Goal: Obtain resource: Download file/media

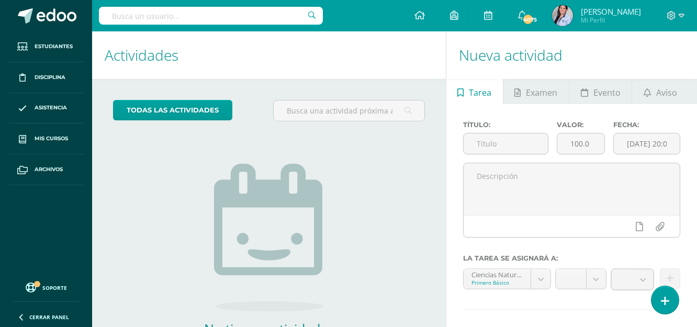
click at [274, 56] on h1 "Actividades" at bounding box center [269, 55] width 328 height 48
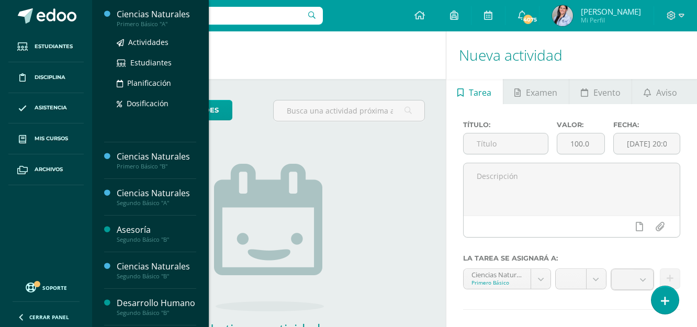
click at [135, 15] on div "Ciencias Naturales" at bounding box center [156, 14] width 79 height 12
click at [143, 41] on span "Actividades" at bounding box center [148, 42] width 40 height 10
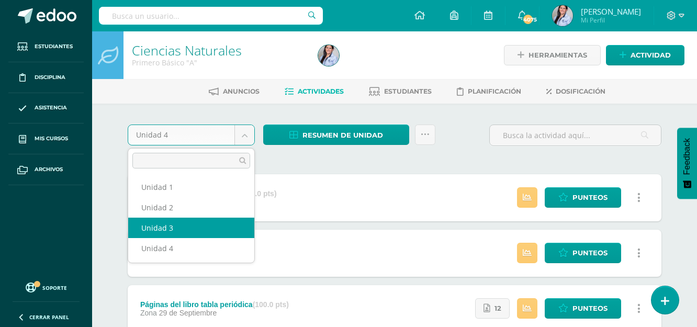
select select "Unidad 3"
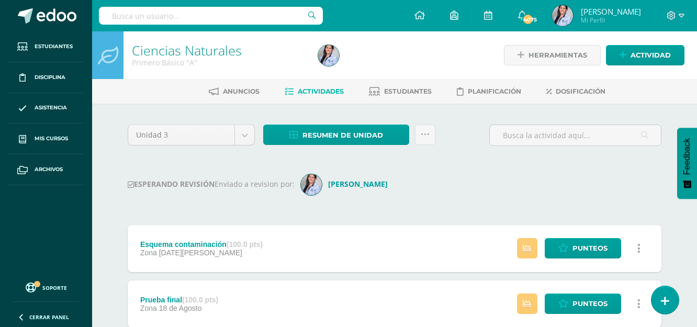
click at [319, 91] on span "Actividades" at bounding box center [321, 91] width 46 height 8
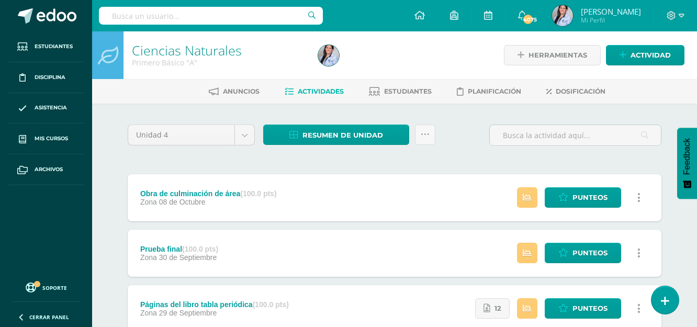
click at [276, 57] on h1 "Ciencias Naturales" at bounding box center [219, 50] width 174 height 15
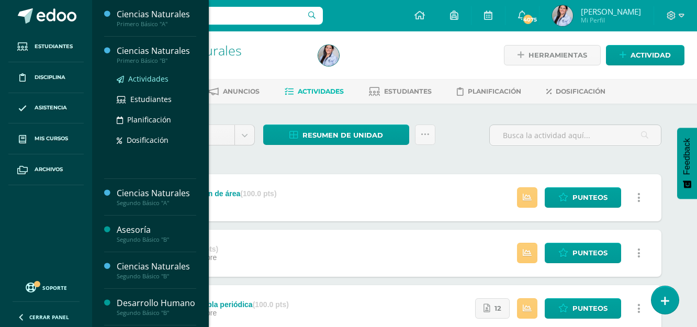
click at [146, 79] on span "Actividades" at bounding box center [148, 79] width 40 height 10
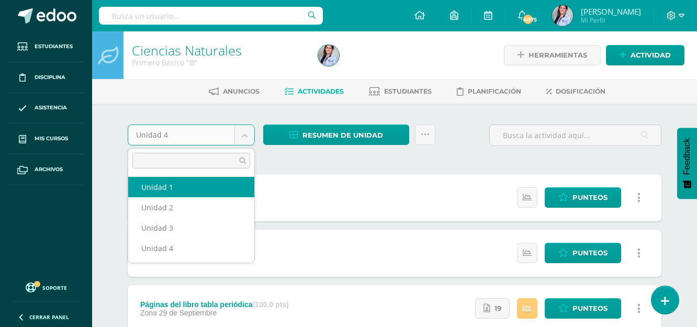
select select "Unidad 1"
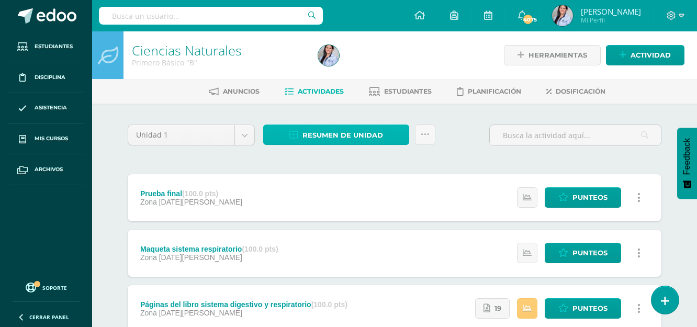
click at [320, 137] on span "Resumen de unidad" at bounding box center [342, 135] width 81 height 19
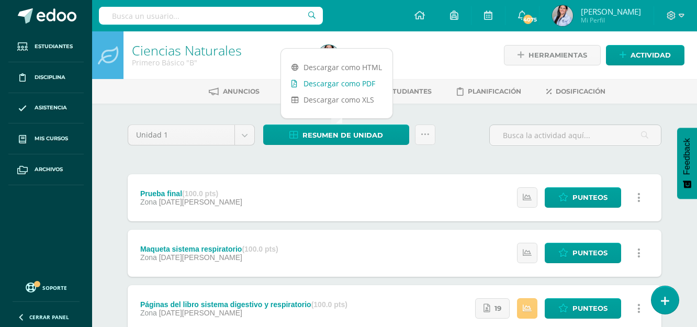
click at [325, 83] on link "Descargar como PDF" at bounding box center [336, 83] width 111 height 16
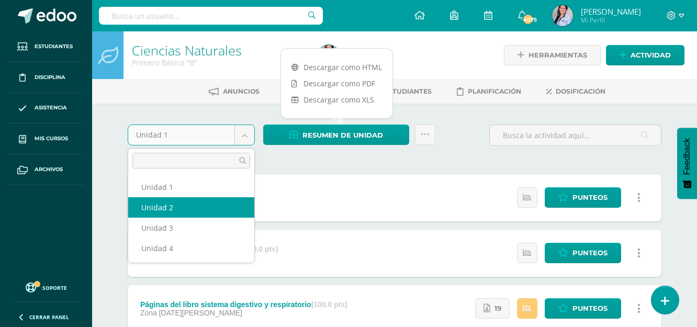
select select "Unidad 2"
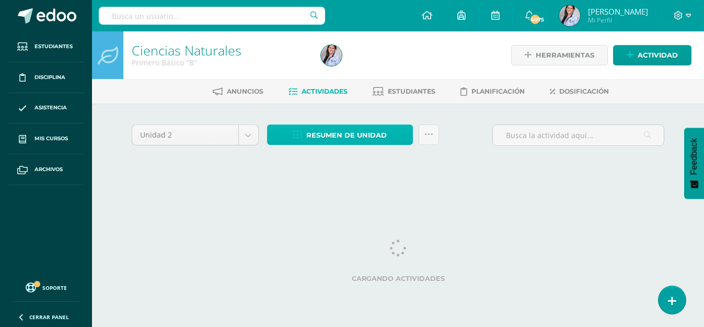
click at [326, 135] on span "Resumen de unidad" at bounding box center [346, 135] width 81 height 19
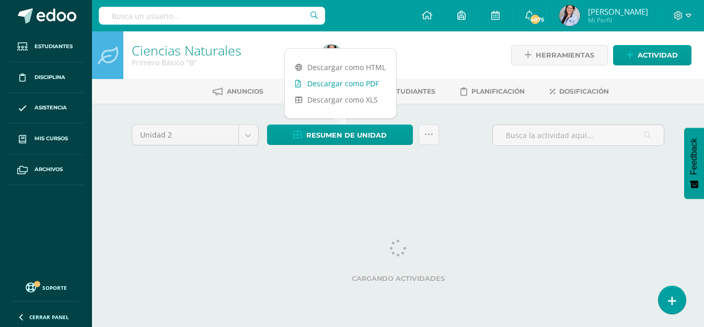
click at [335, 81] on link "Descargar como PDF" at bounding box center [340, 83] width 111 height 16
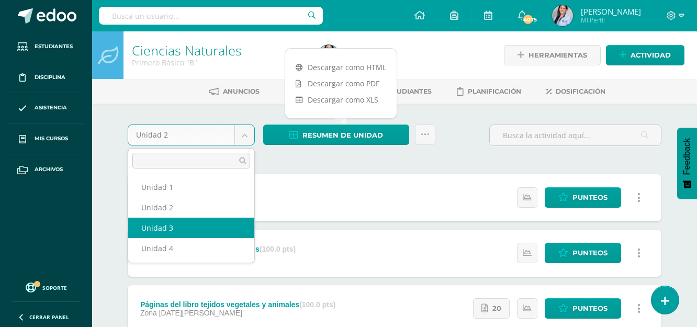
select select "Unidad 3"
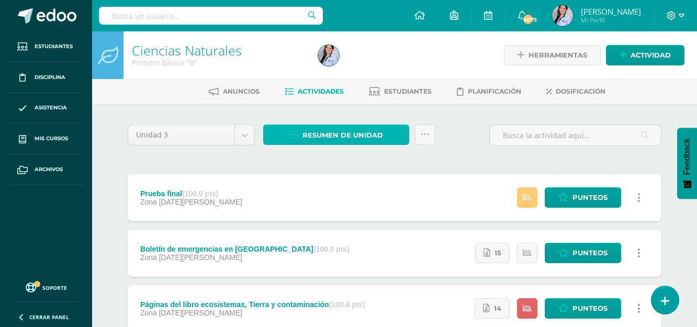
click at [327, 139] on span "Resumen de unidad" at bounding box center [342, 135] width 81 height 19
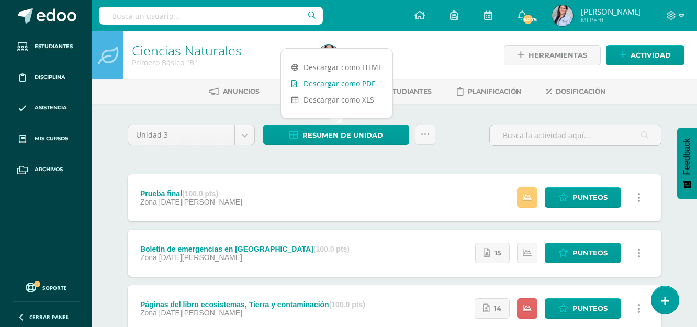
click at [338, 81] on link "Descargar como PDF" at bounding box center [336, 83] width 111 height 16
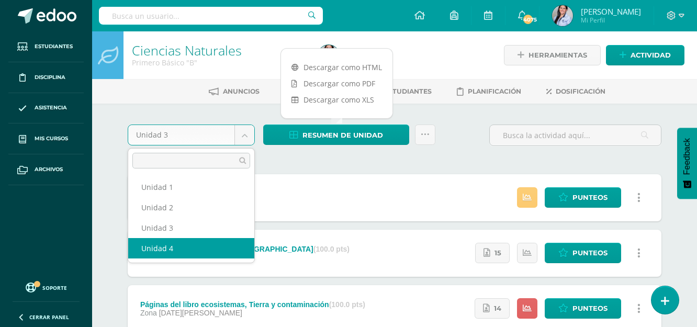
select select "Unidad 4"
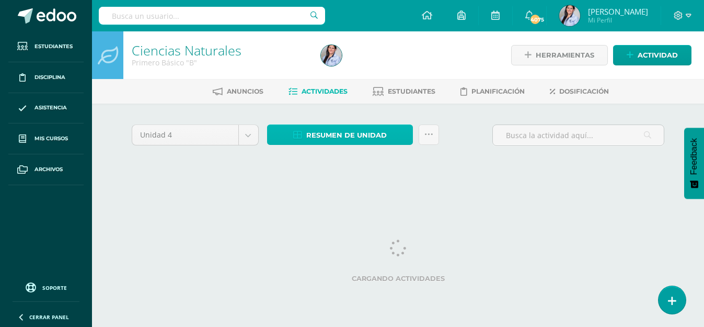
click at [342, 137] on span "Resumen de unidad" at bounding box center [346, 135] width 81 height 19
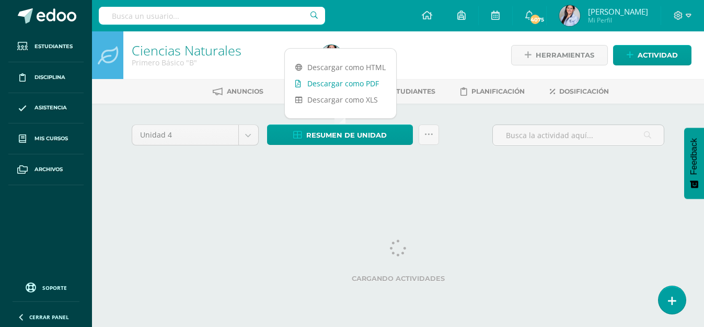
click at [347, 85] on link "Descargar como PDF" at bounding box center [340, 83] width 111 height 16
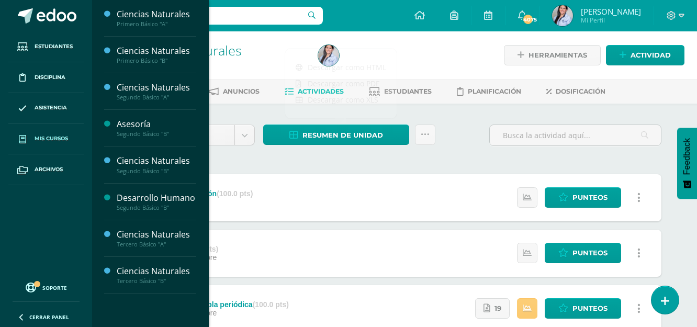
click at [59, 141] on span "Mis cursos" at bounding box center [51, 138] width 33 height 8
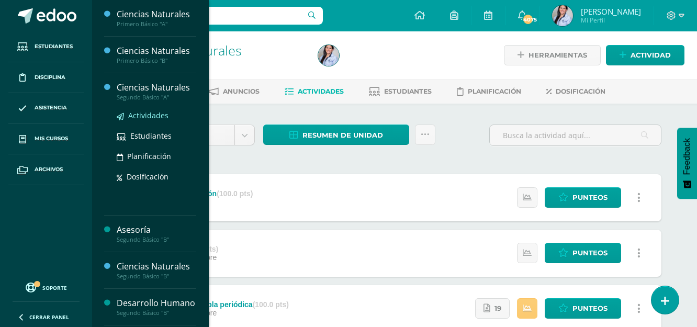
click at [145, 114] on span "Actividades" at bounding box center [148, 115] width 40 height 10
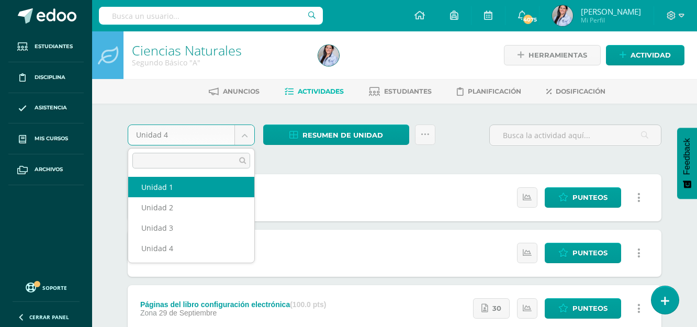
select select "Unidad 1"
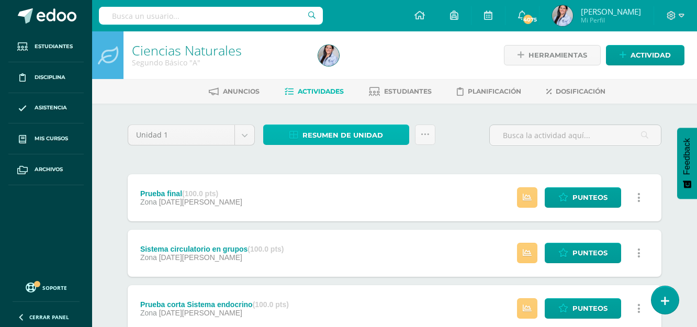
click at [362, 134] on span "Resumen de unidad" at bounding box center [342, 135] width 81 height 19
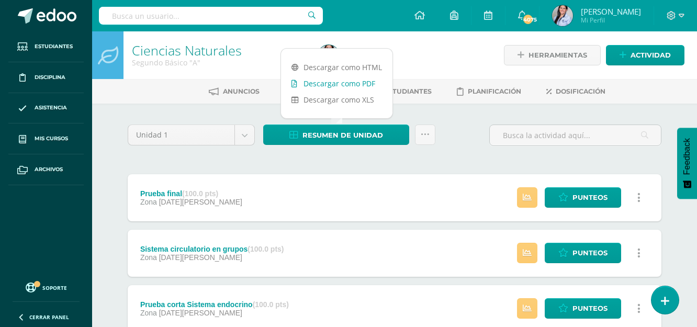
click at [360, 82] on link "Descargar como PDF" at bounding box center [336, 83] width 111 height 16
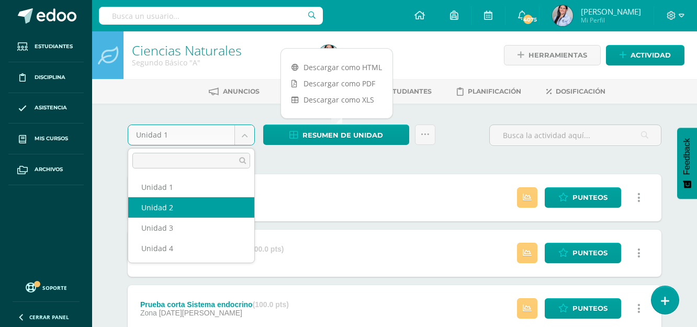
select select "Unidad 2"
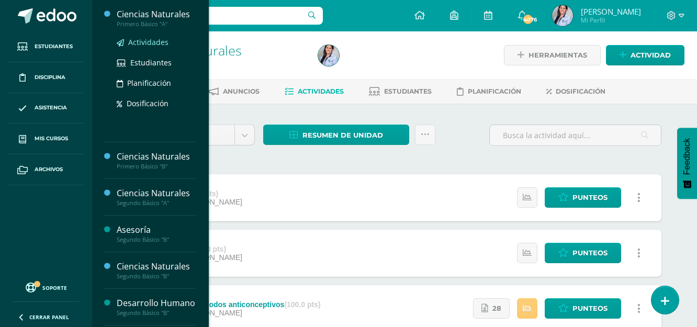
click at [149, 41] on span "Actividades" at bounding box center [148, 42] width 40 height 10
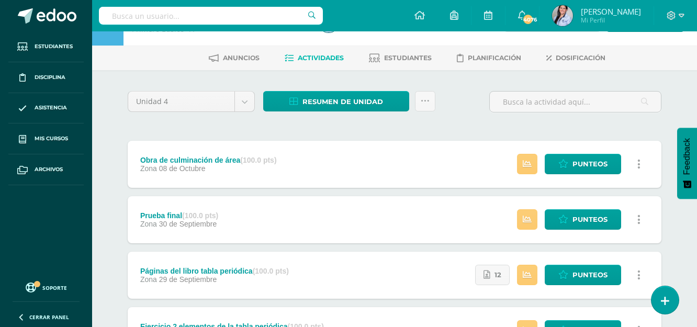
scroll to position [52, 0]
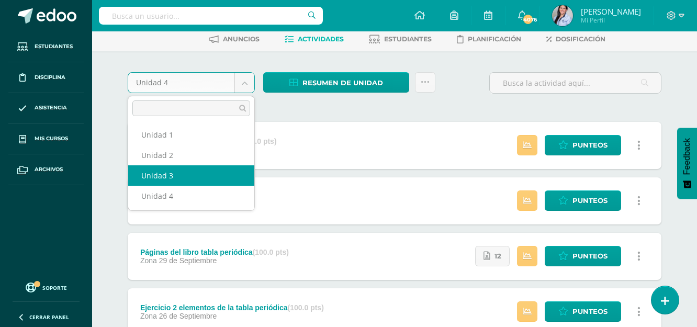
select select "Unidad 3"
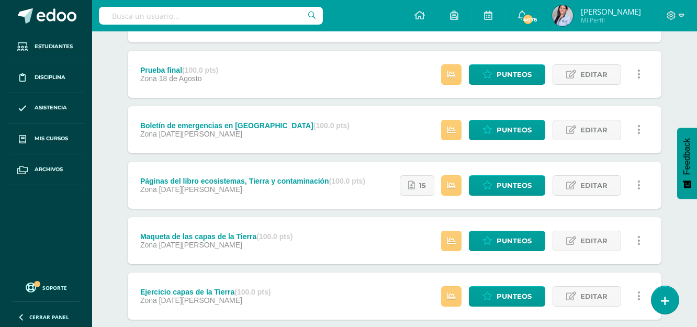
scroll to position [261, 0]
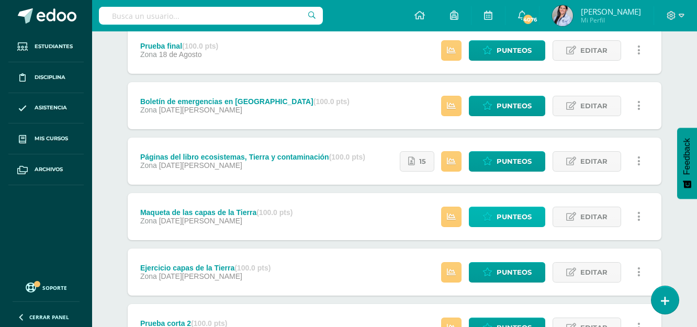
click at [534, 212] on link "Punteos" at bounding box center [507, 217] width 76 height 20
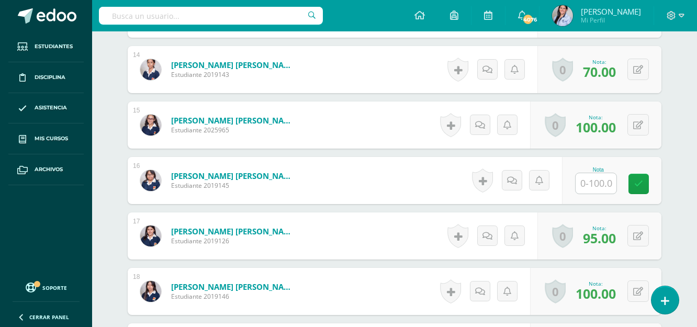
scroll to position [1059, 0]
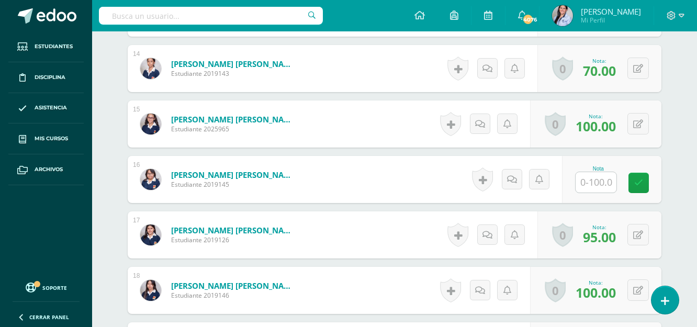
click at [603, 176] on input "text" at bounding box center [595, 182] width 41 height 20
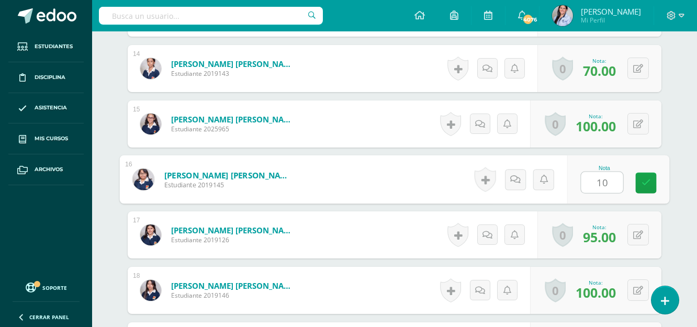
type input "100"
click at [644, 178] on icon at bounding box center [645, 182] width 9 height 9
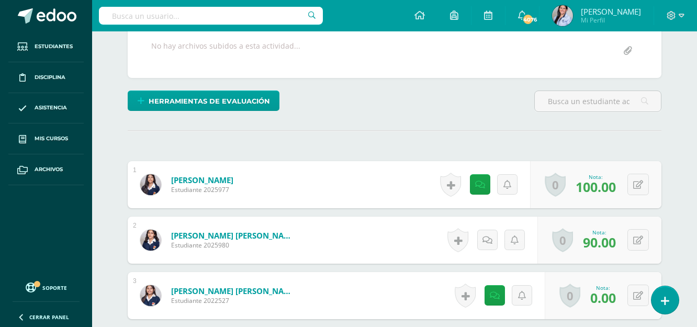
scroll to position [13, 0]
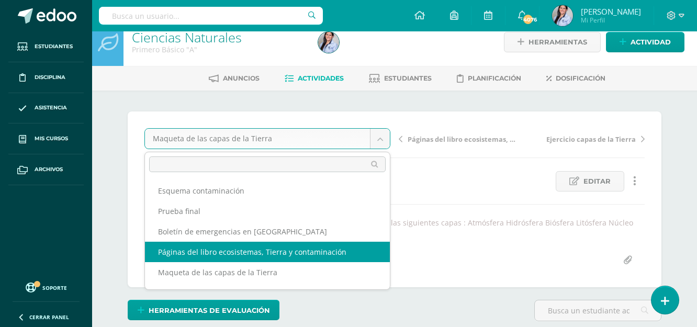
select select "/dashboard/teacher/grade-activity/126191/"
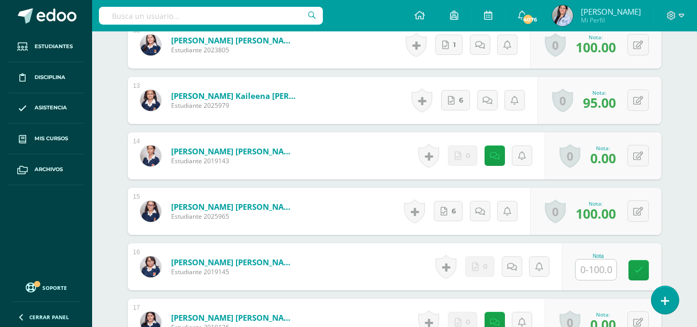
scroll to position [966, 0]
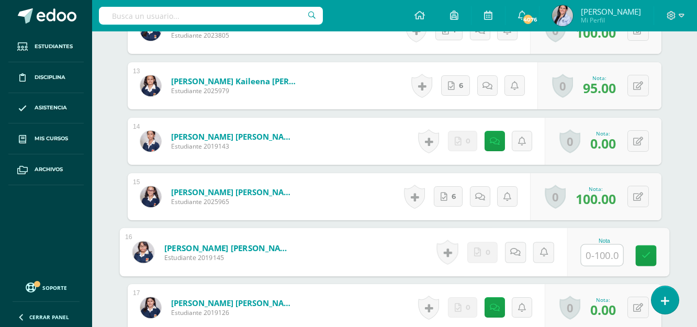
click at [609, 259] on input "text" at bounding box center [602, 255] width 42 height 21
type input "100"
click at [643, 256] on icon at bounding box center [645, 255] width 9 height 9
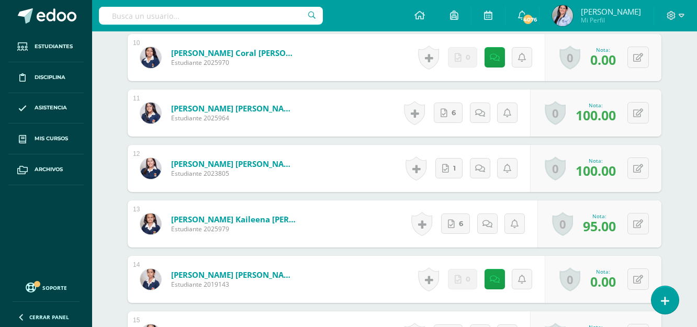
scroll to position [810, 0]
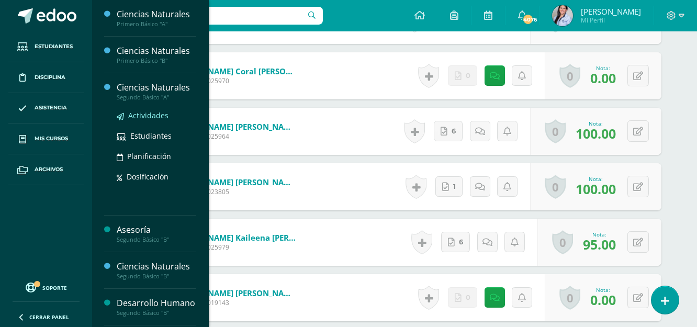
click at [152, 117] on span "Actividades" at bounding box center [148, 115] width 40 height 10
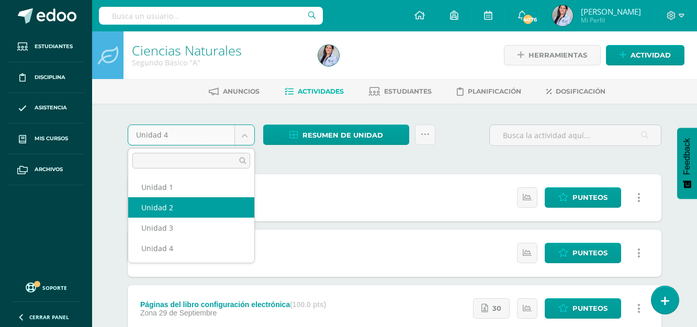
select select "Unidad 2"
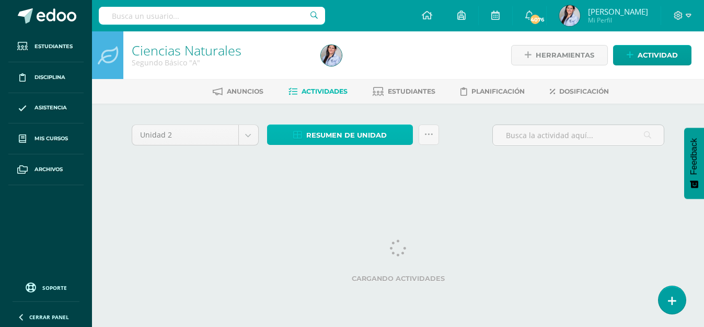
click at [337, 135] on span "Resumen de unidad" at bounding box center [346, 135] width 81 height 19
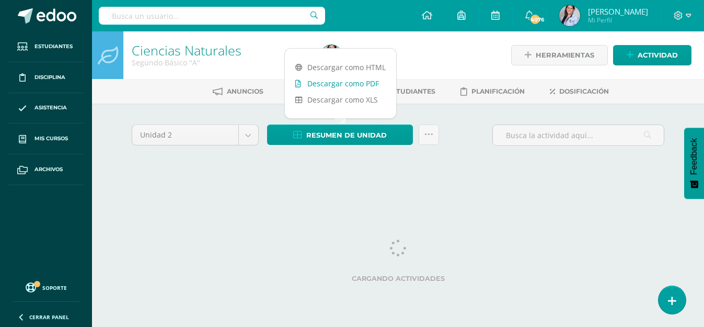
click at [345, 83] on link "Descargar como PDF" at bounding box center [340, 83] width 111 height 16
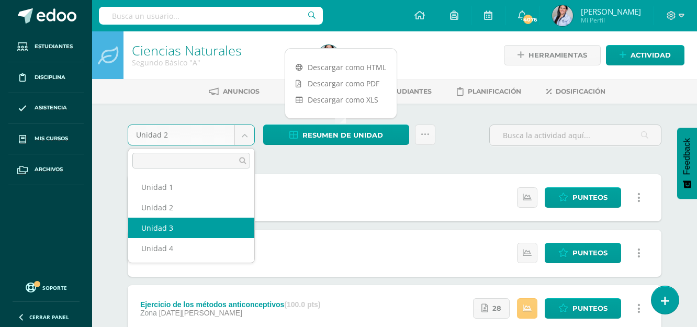
select select "Unidad 3"
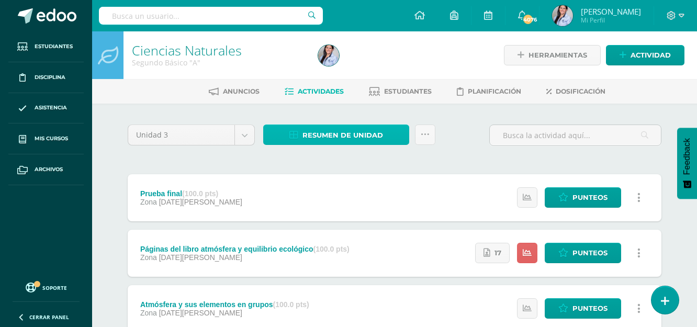
click at [341, 134] on span "Resumen de unidad" at bounding box center [342, 135] width 81 height 19
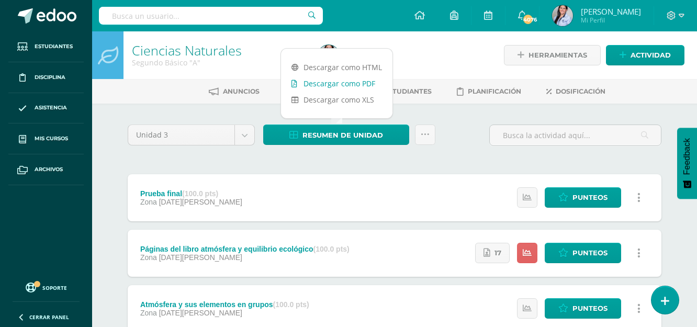
click at [341, 79] on link "Descargar como PDF" at bounding box center [336, 83] width 111 height 16
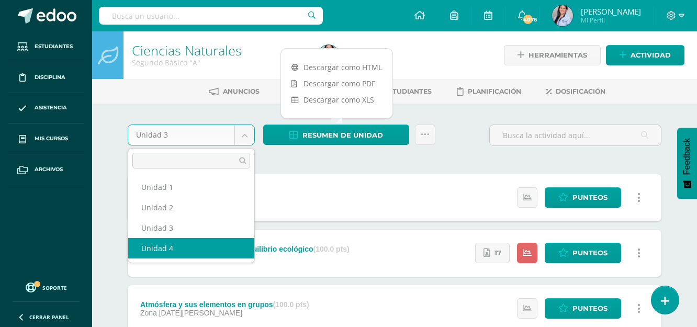
select select "Unidad 4"
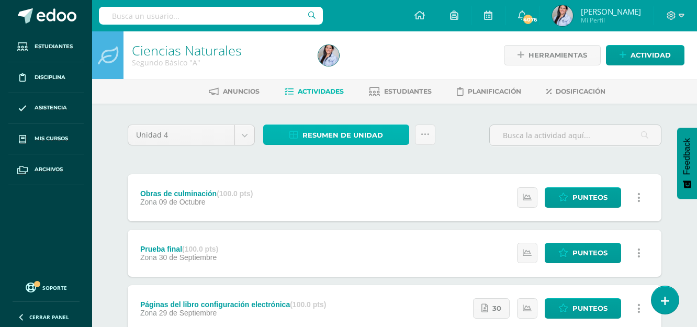
click at [376, 135] on span "Resumen de unidad" at bounding box center [342, 135] width 81 height 19
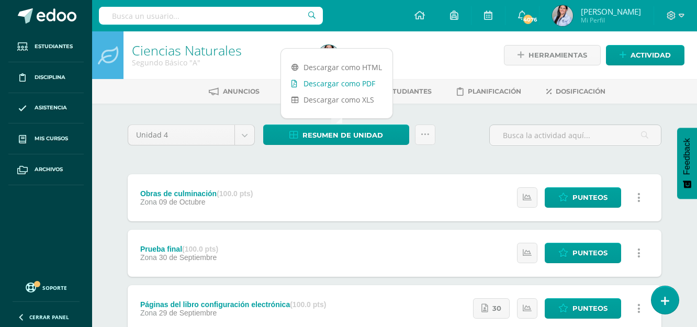
click at [368, 82] on link "Descargar como PDF" at bounding box center [336, 83] width 111 height 16
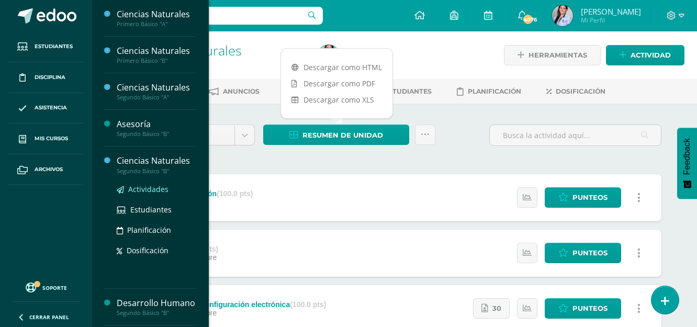
click at [155, 189] on span "Actividades" at bounding box center [148, 189] width 40 height 10
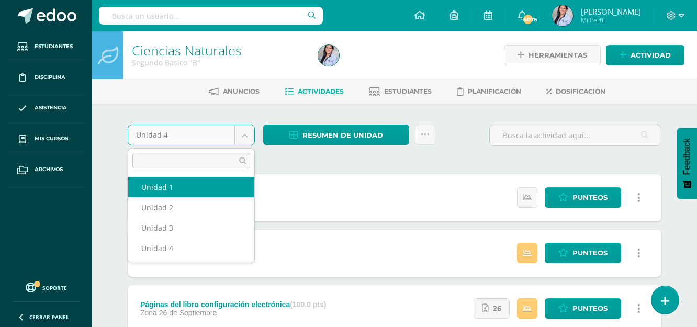
select select "Unidad 1"
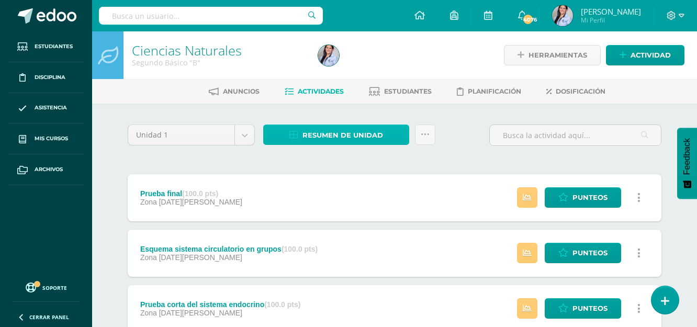
click at [355, 132] on span "Resumen de unidad" at bounding box center [342, 135] width 81 height 19
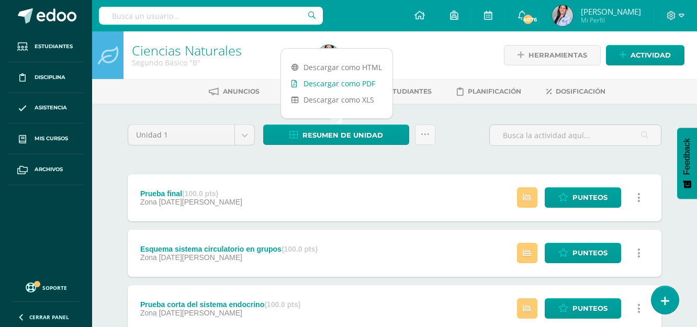
click at [347, 81] on link "Descargar como PDF" at bounding box center [336, 83] width 111 height 16
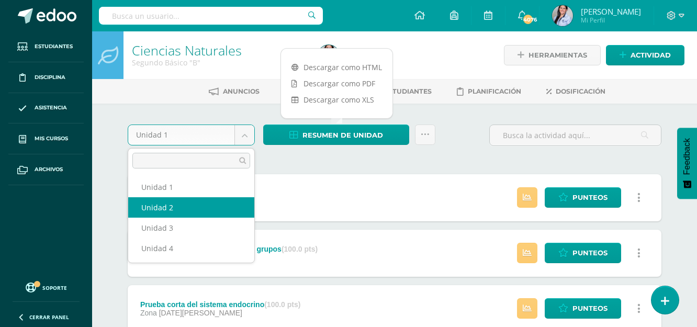
select select "Unidad 2"
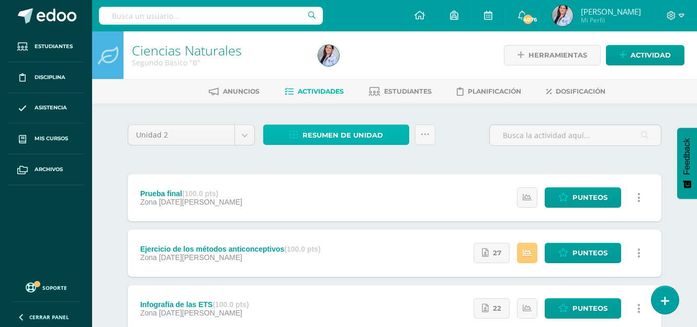
click at [322, 139] on span "Resumen de unidad" at bounding box center [342, 135] width 81 height 19
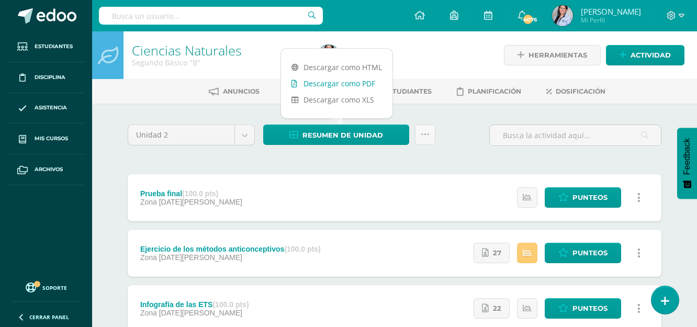
click at [364, 82] on link "Descargar como PDF" at bounding box center [336, 83] width 111 height 16
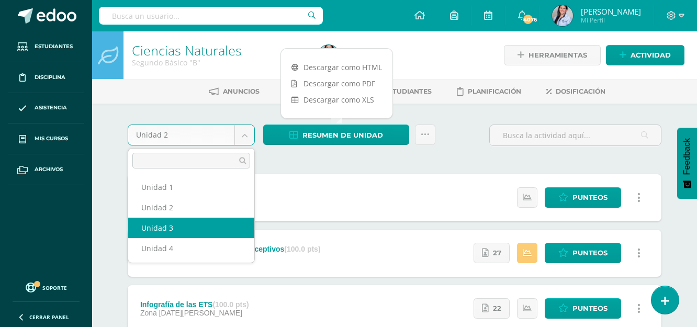
select select "Unidad 3"
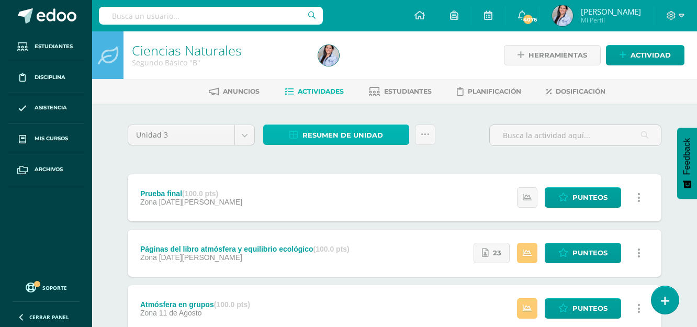
click at [357, 138] on span "Resumen de unidad" at bounding box center [342, 135] width 81 height 19
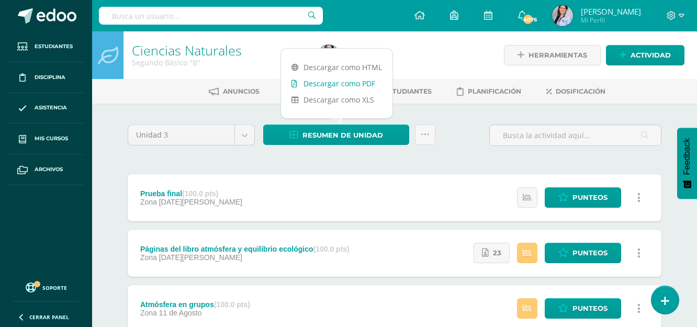
click at [365, 82] on link "Descargar como PDF" at bounding box center [336, 83] width 111 height 16
select select "Unidad 4"
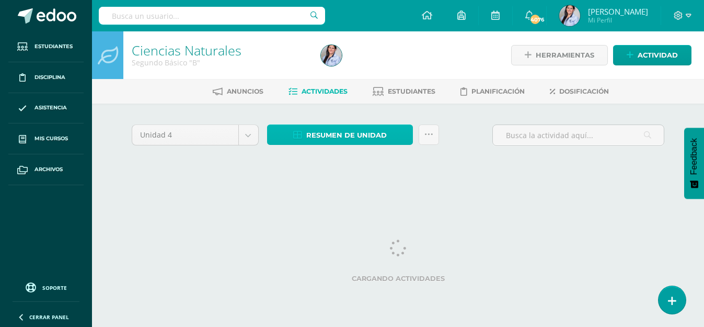
click at [361, 138] on span "Resumen de unidad" at bounding box center [346, 135] width 81 height 19
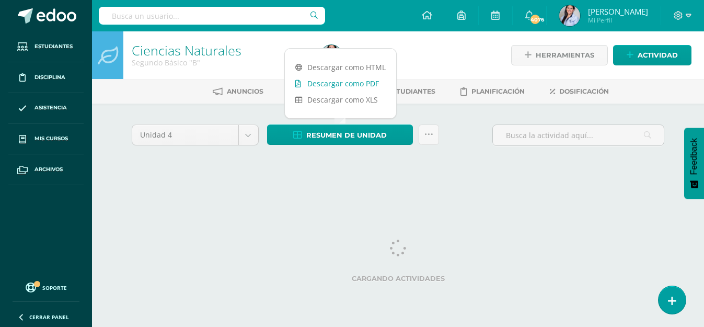
click at [371, 83] on link "Descargar como PDF" at bounding box center [340, 83] width 111 height 16
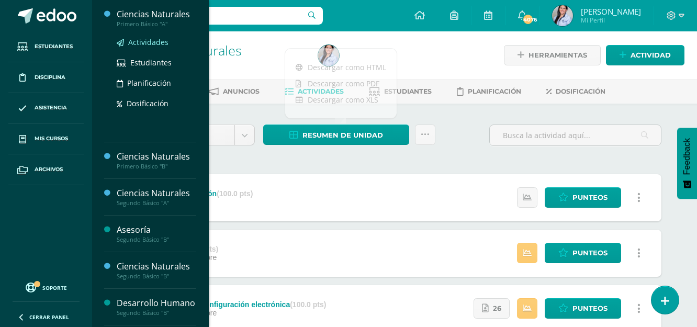
click at [150, 43] on span "Actividades" at bounding box center [148, 42] width 40 height 10
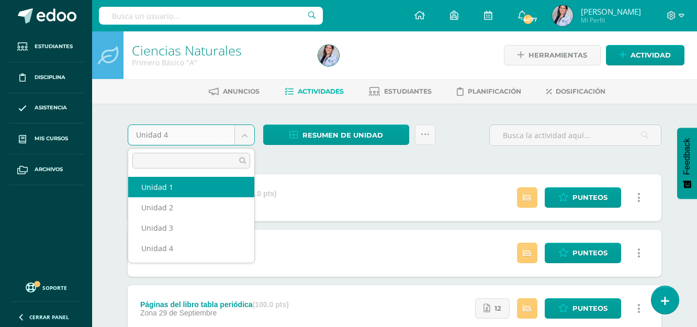
select select "Unidad 1"
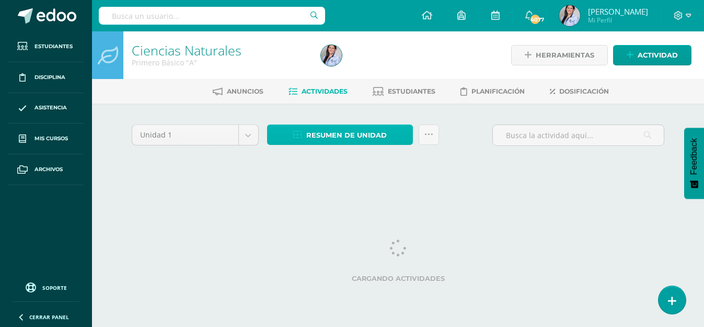
click at [346, 139] on span "Resumen de unidad" at bounding box center [346, 135] width 81 height 19
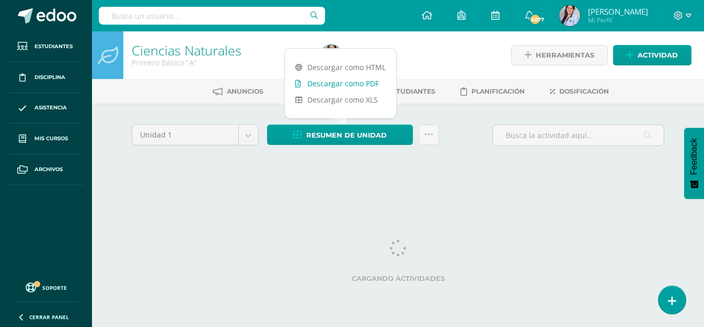
click at [365, 83] on link "Descargar como PDF" at bounding box center [340, 83] width 111 height 16
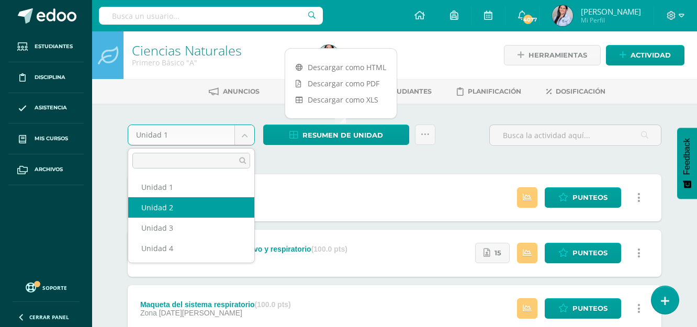
select select "Unidad 2"
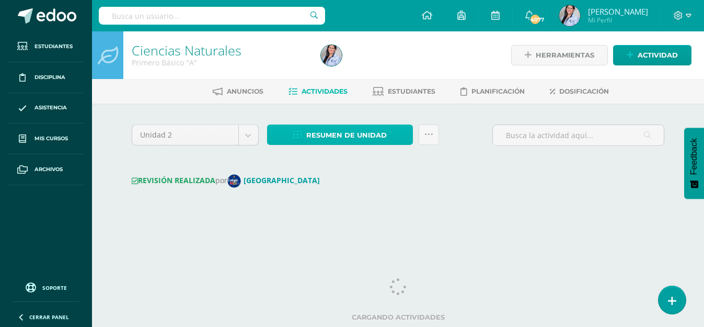
click at [355, 134] on span "Resumen de unidad" at bounding box center [346, 135] width 81 height 19
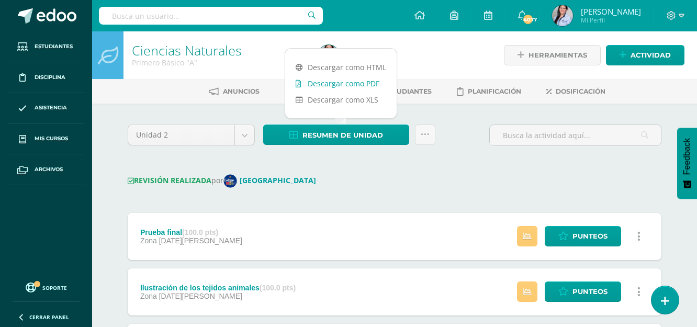
click at [354, 83] on link "Descargar como PDF" at bounding box center [340, 83] width 111 height 16
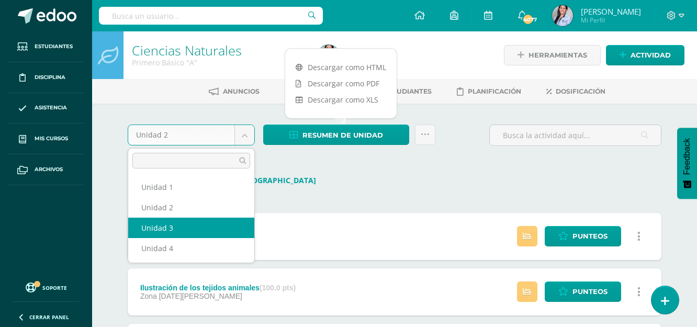
select select "Unidad 3"
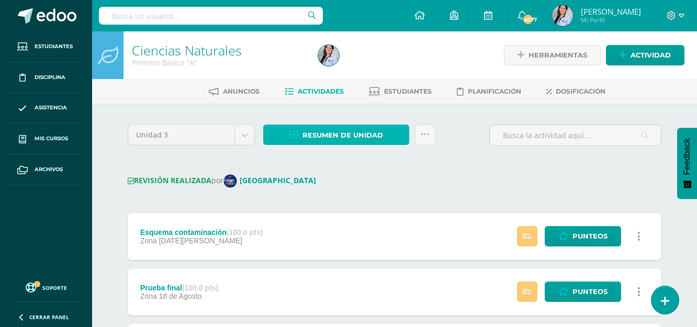
click at [364, 137] on span "Resumen de unidad" at bounding box center [342, 135] width 81 height 19
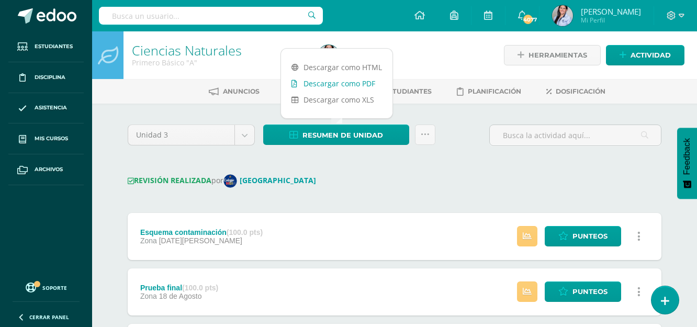
click at [376, 83] on link "Descargar como PDF" at bounding box center [336, 83] width 111 height 16
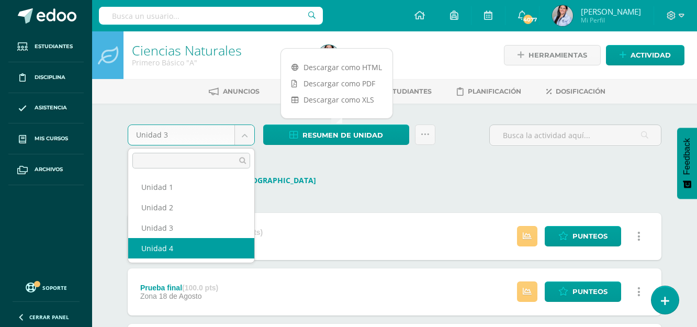
select select "Unidad 4"
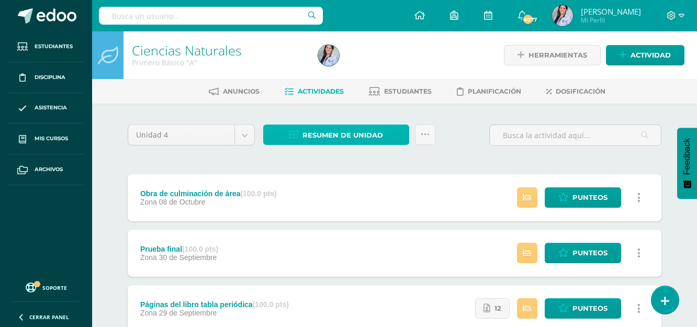
click at [353, 132] on span "Resumen de unidad" at bounding box center [342, 135] width 81 height 19
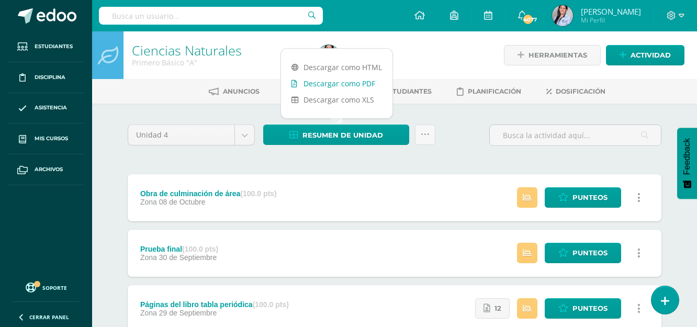
click at [352, 84] on link "Descargar como PDF" at bounding box center [336, 83] width 111 height 16
